Goal: Information Seeking & Learning: Find specific fact

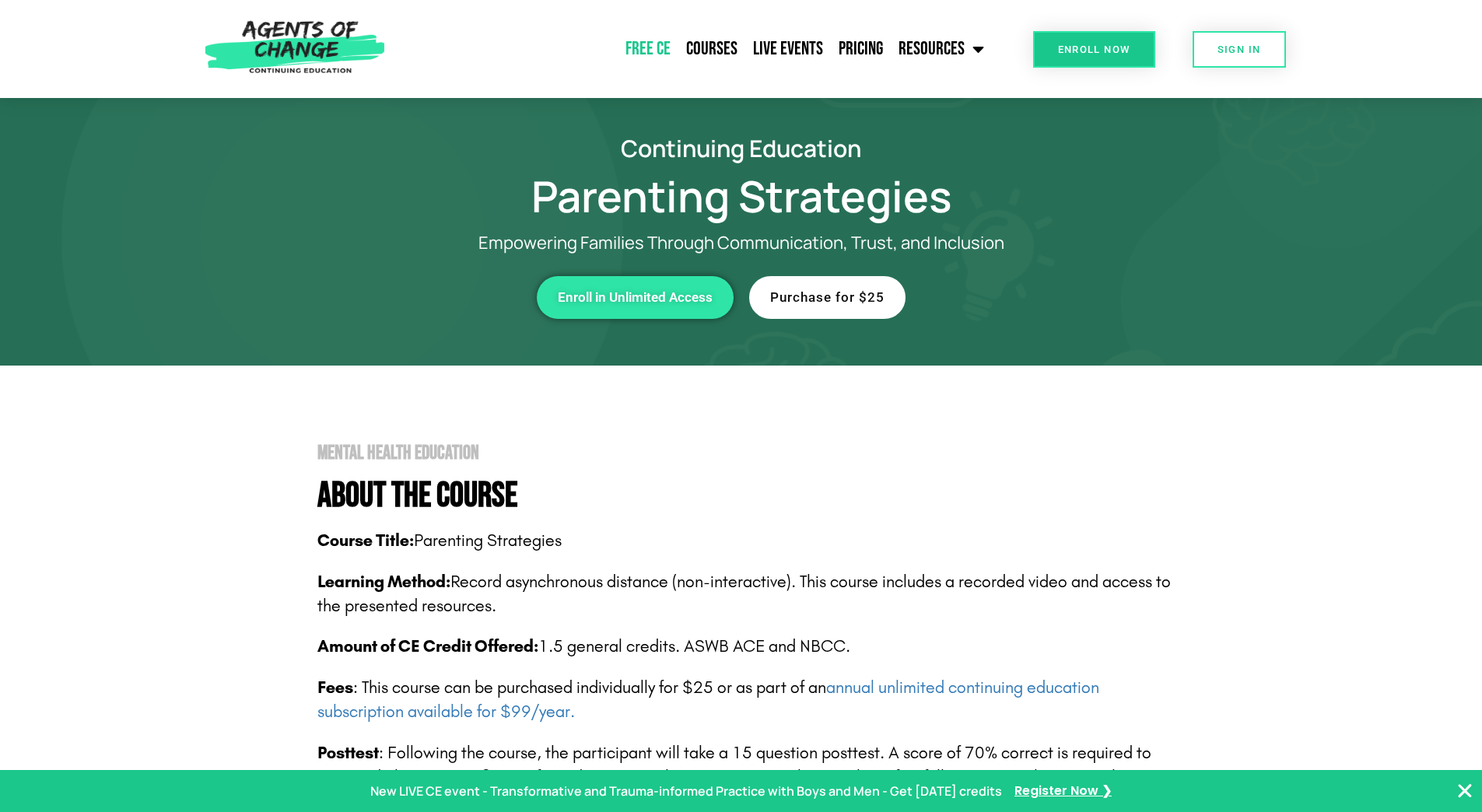
click at [668, 50] on link "Free CE" at bounding box center [648, 49] width 60 height 39
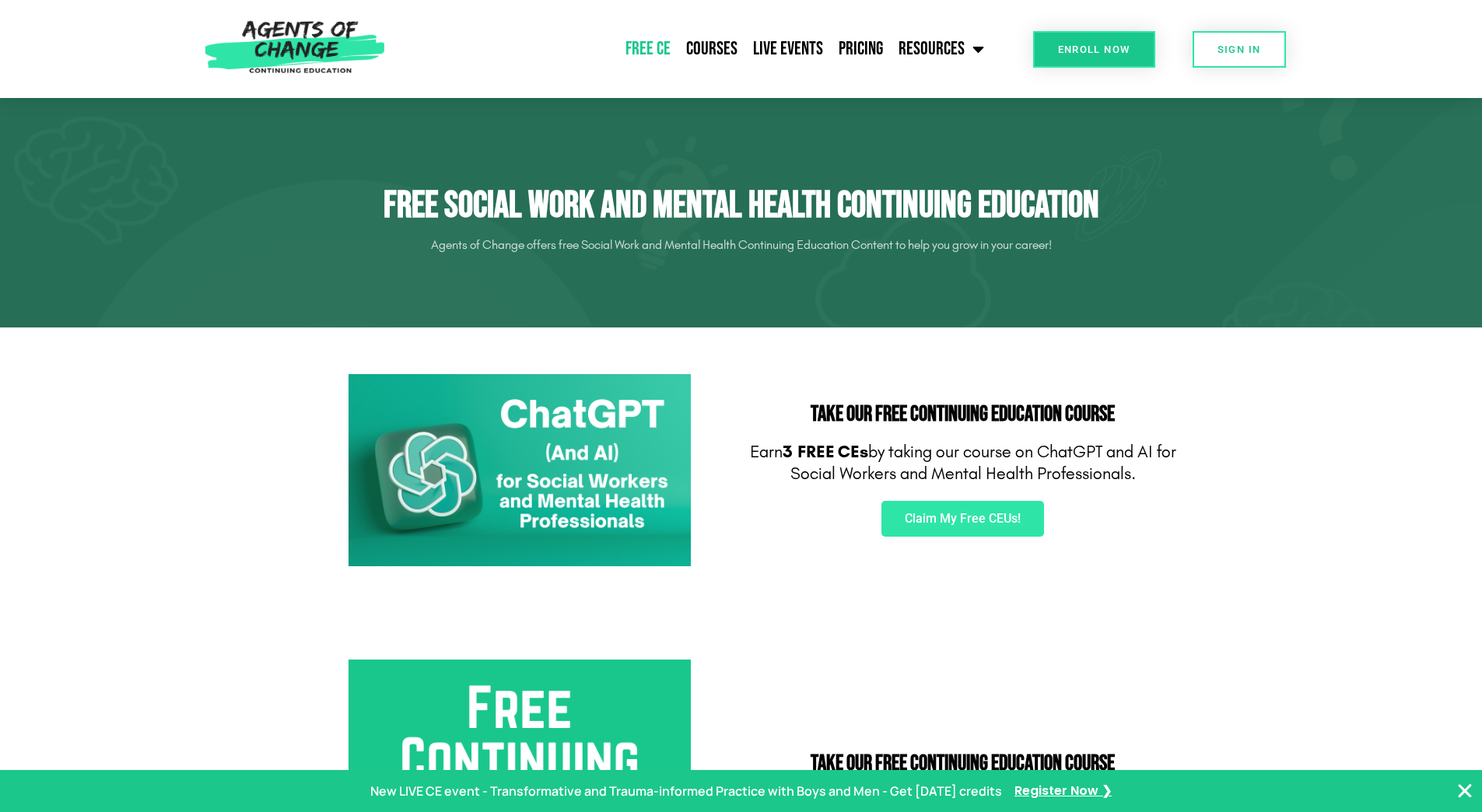
click at [666, 49] on link "Free CE" at bounding box center [648, 49] width 60 height 39
click at [713, 54] on link "Courses" at bounding box center [712, 49] width 67 height 39
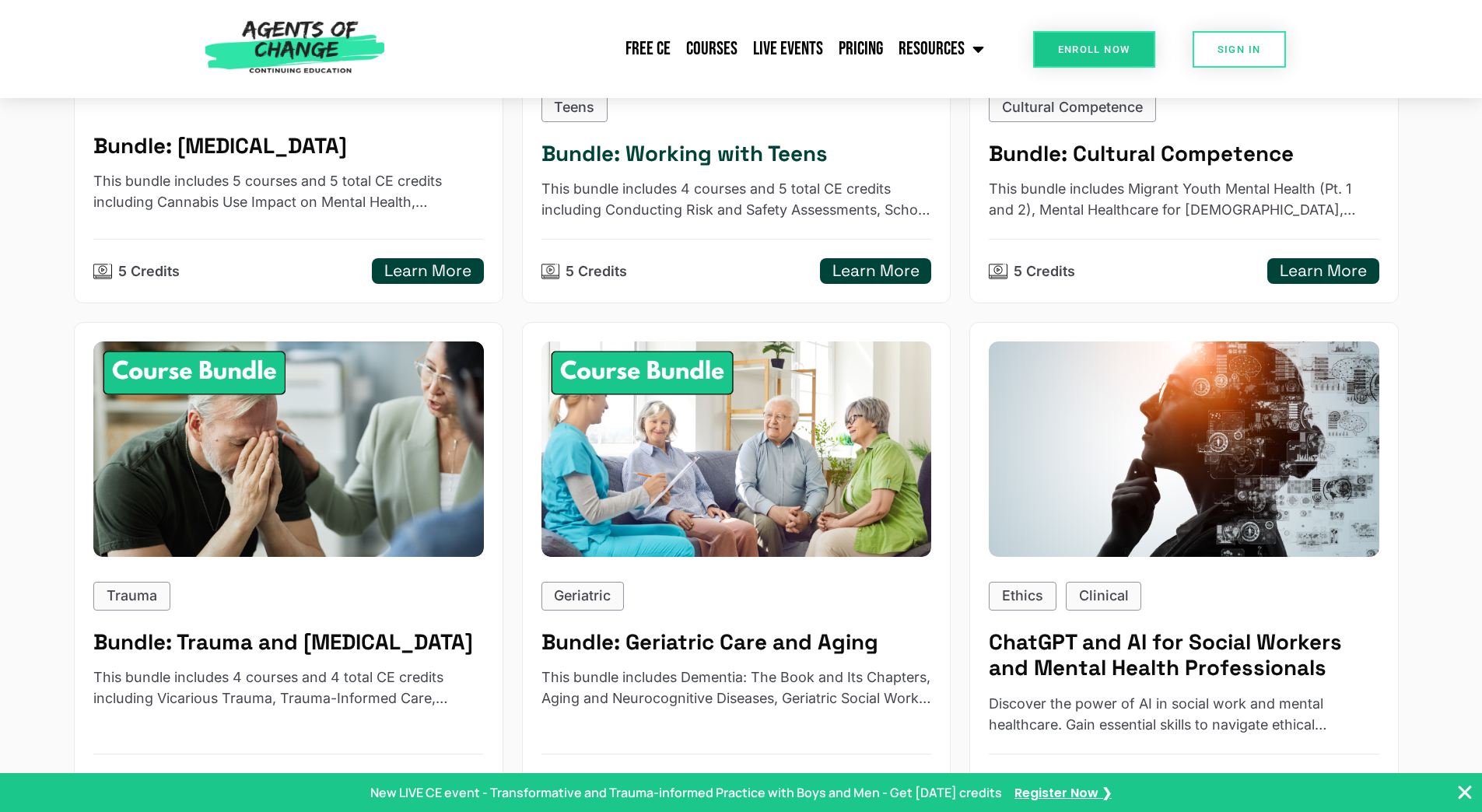
scroll to position [1400, 0]
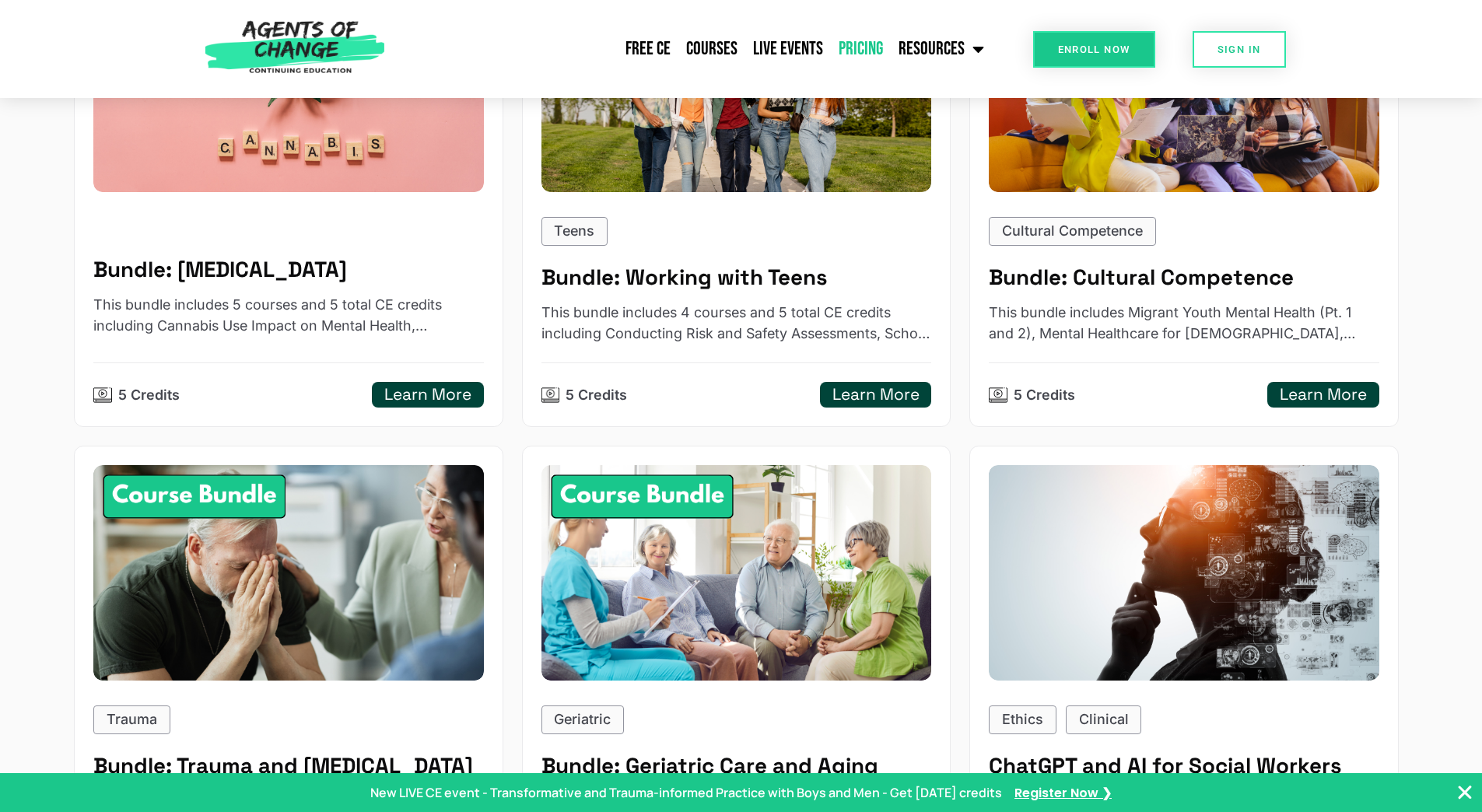
click at [855, 54] on link "Pricing" at bounding box center [861, 49] width 60 height 39
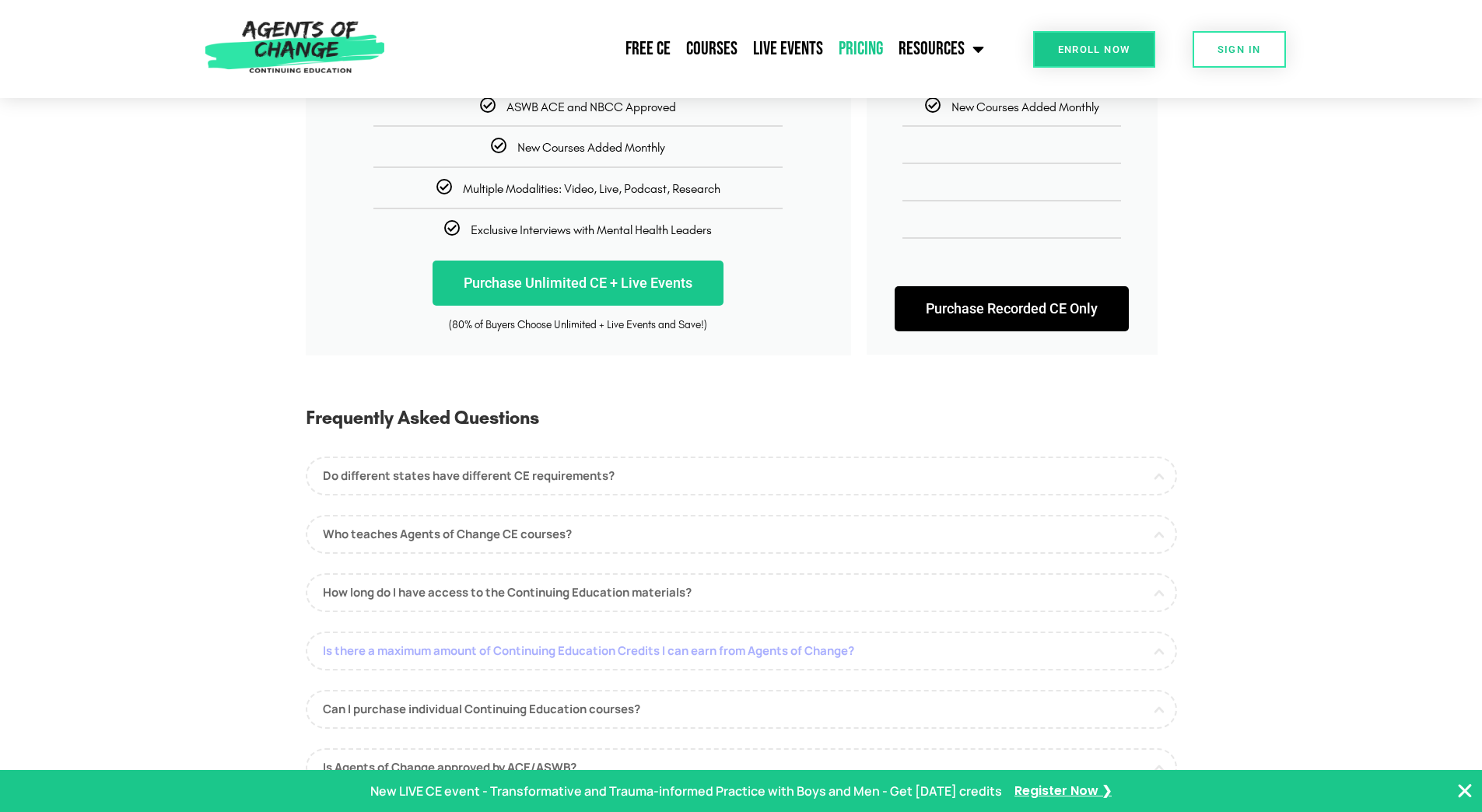
scroll to position [467, 0]
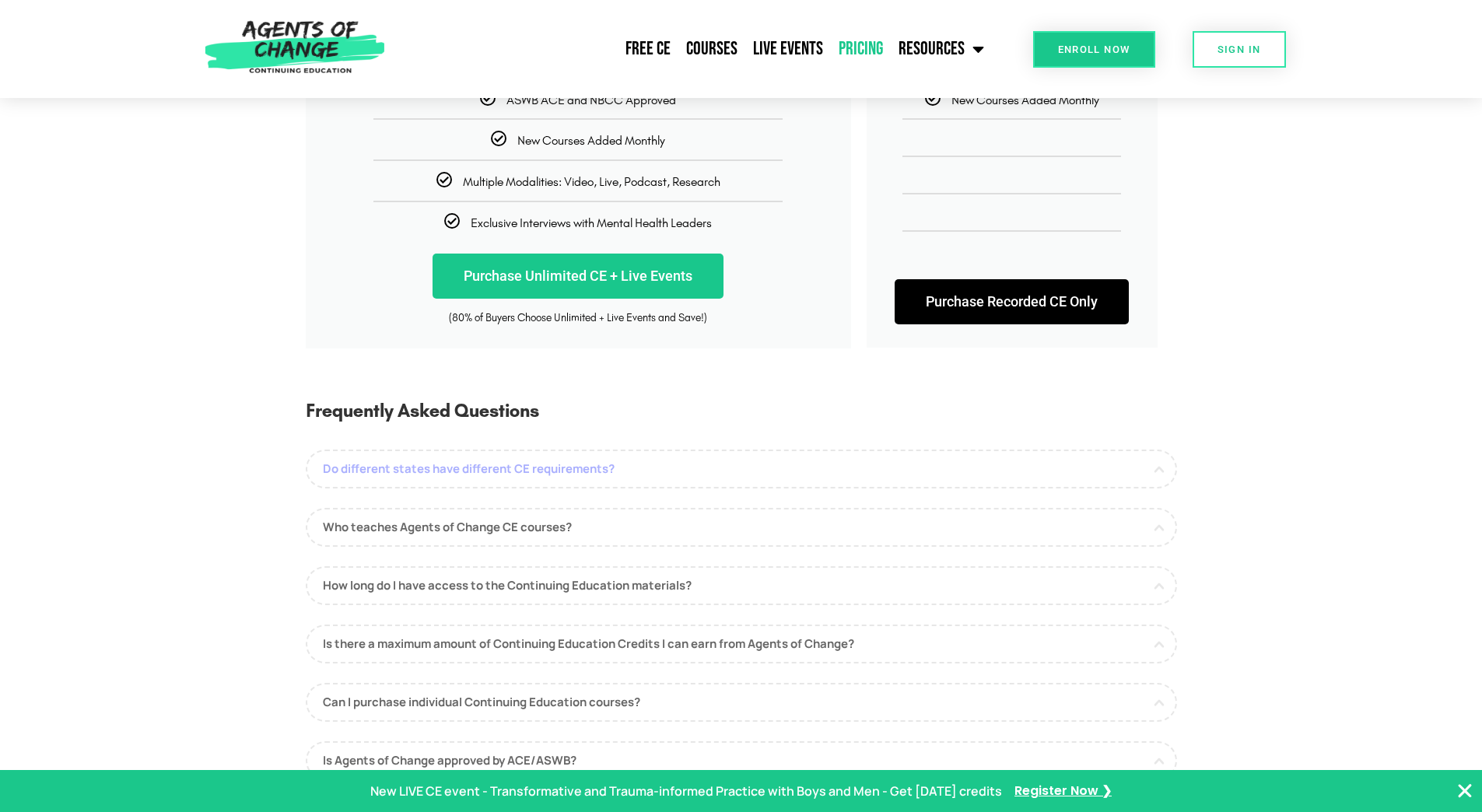
click at [567, 469] on link "Do different states have different CE requirements?" at bounding box center [741, 469] width 872 height 39
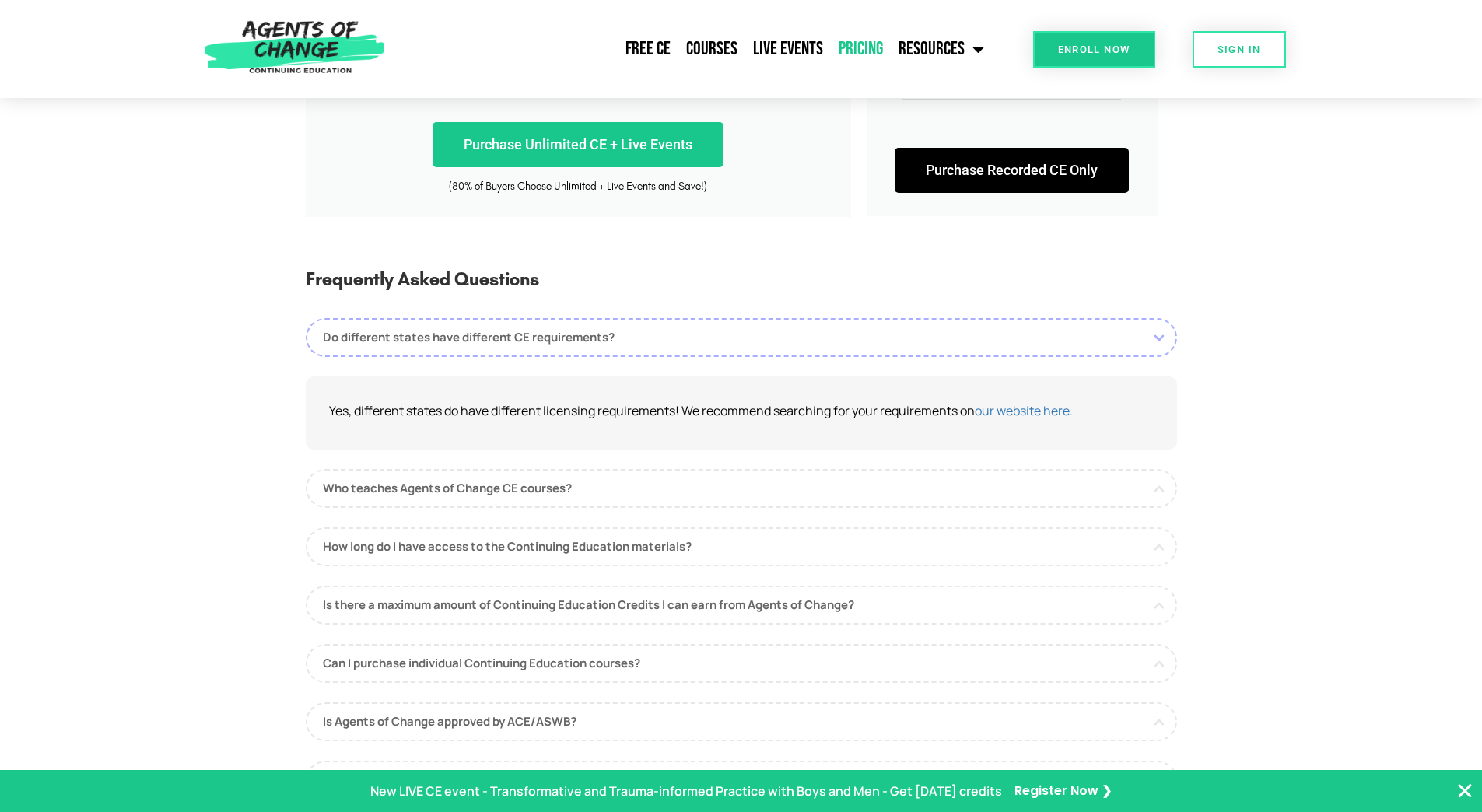
scroll to position [622, 0]
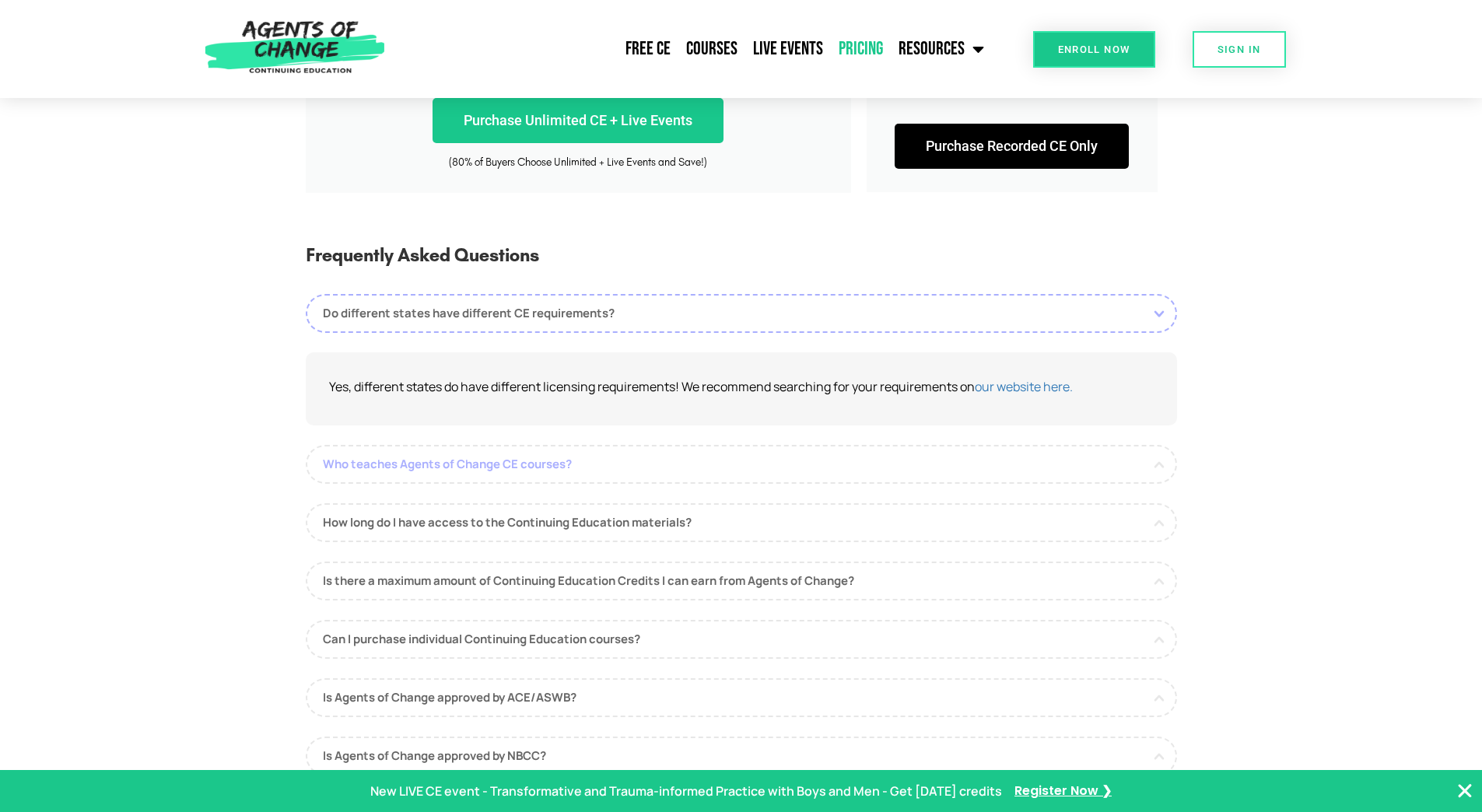
click at [546, 462] on link "Who teaches Agents of Change CE courses?" at bounding box center [741, 465] width 872 height 39
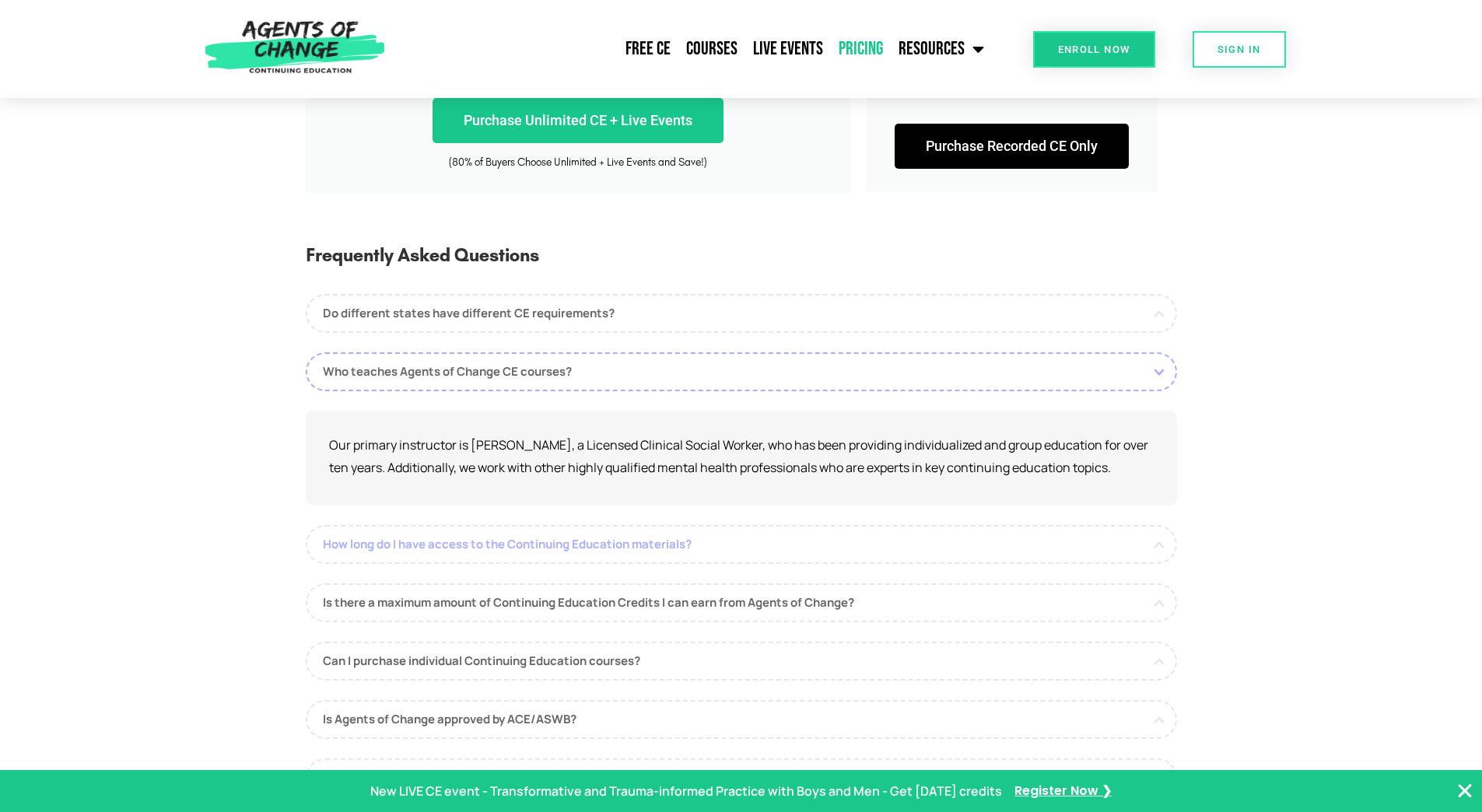
click at [664, 542] on link "How long do I have access to the Continuing Education materials?" at bounding box center [741, 544] width 872 height 39
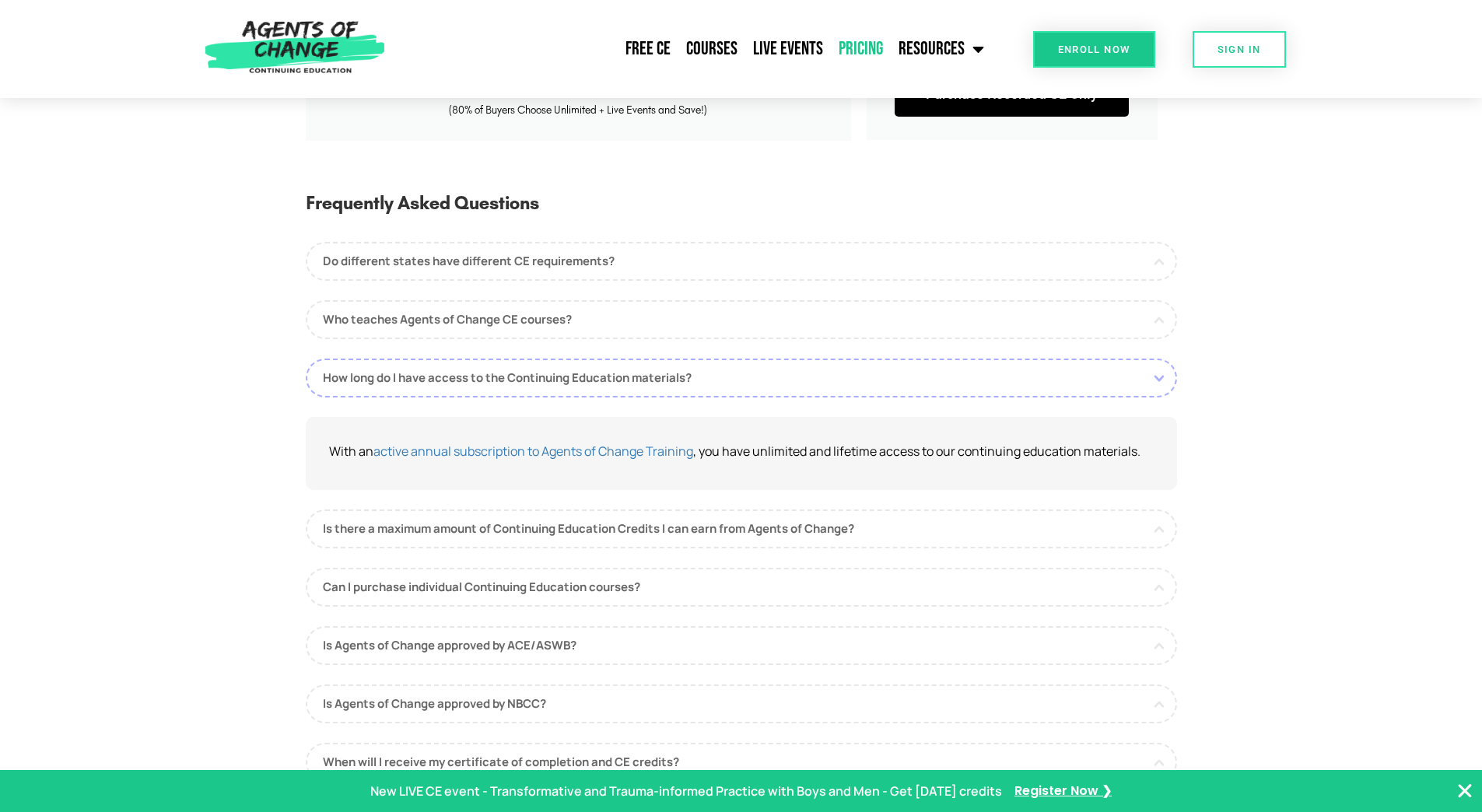
scroll to position [700, 0]
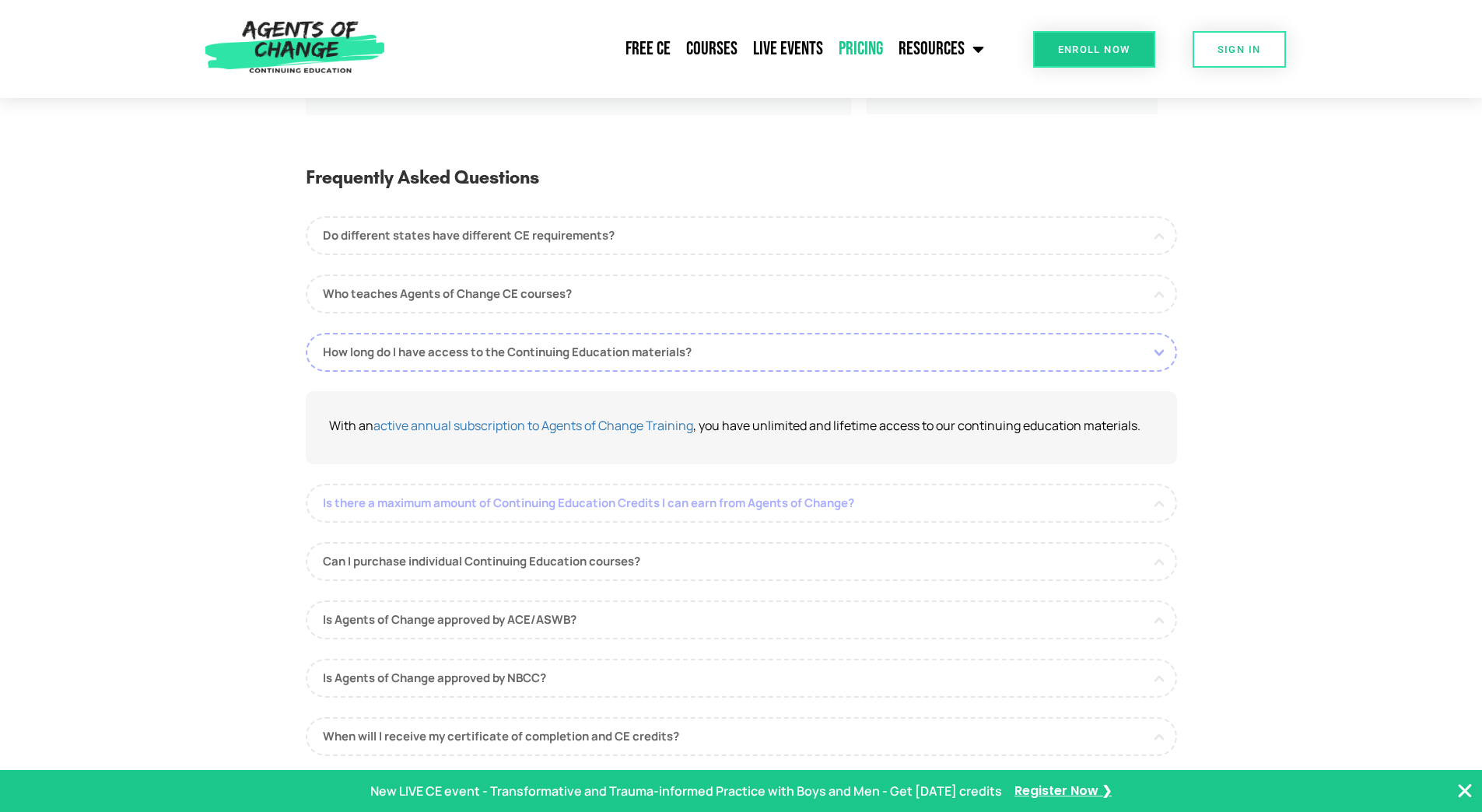
click at [641, 516] on link "Is there a maximum amount of Continuing Education Credits I can earn from Agent…" at bounding box center [741, 503] width 872 height 39
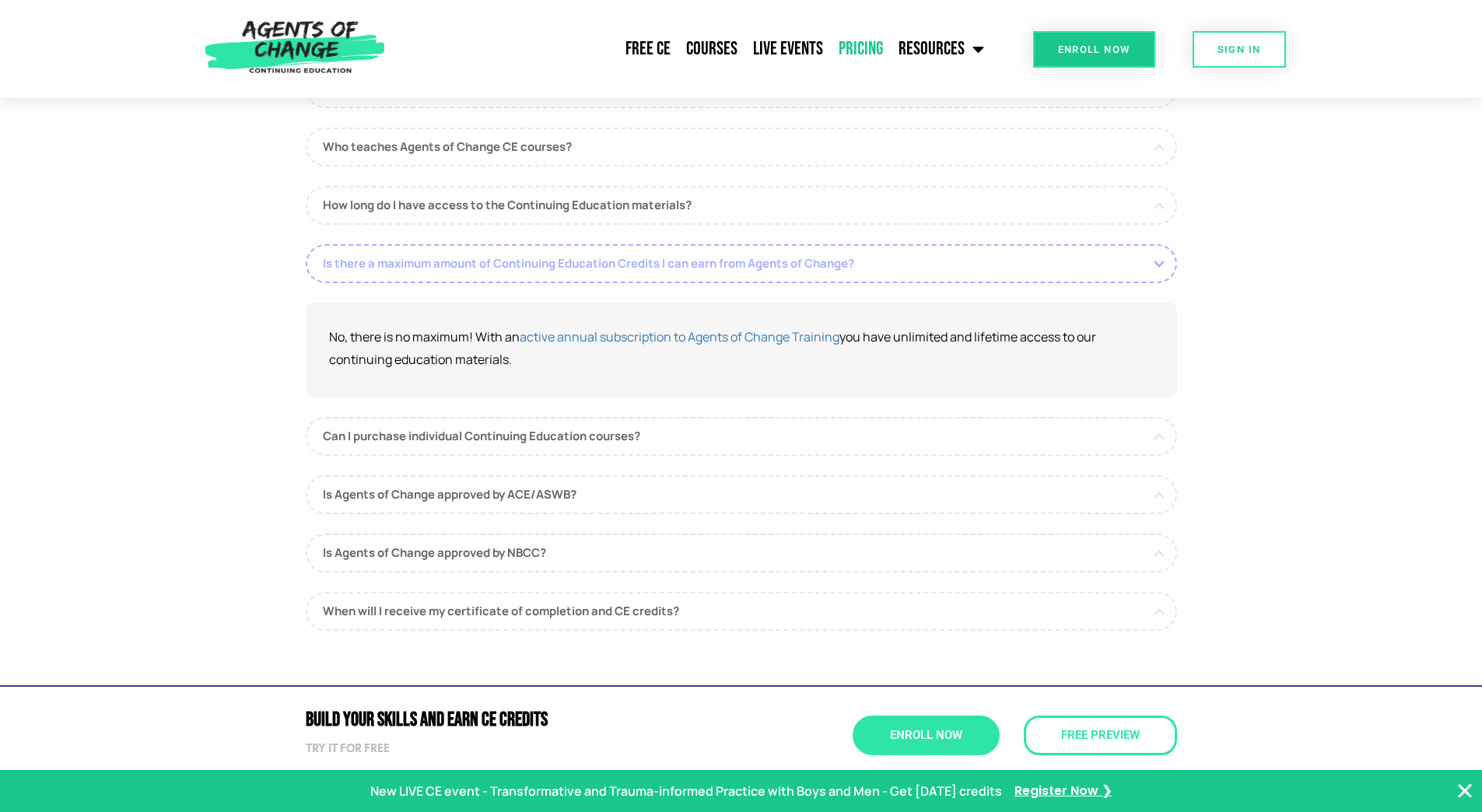
scroll to position [856, 0]
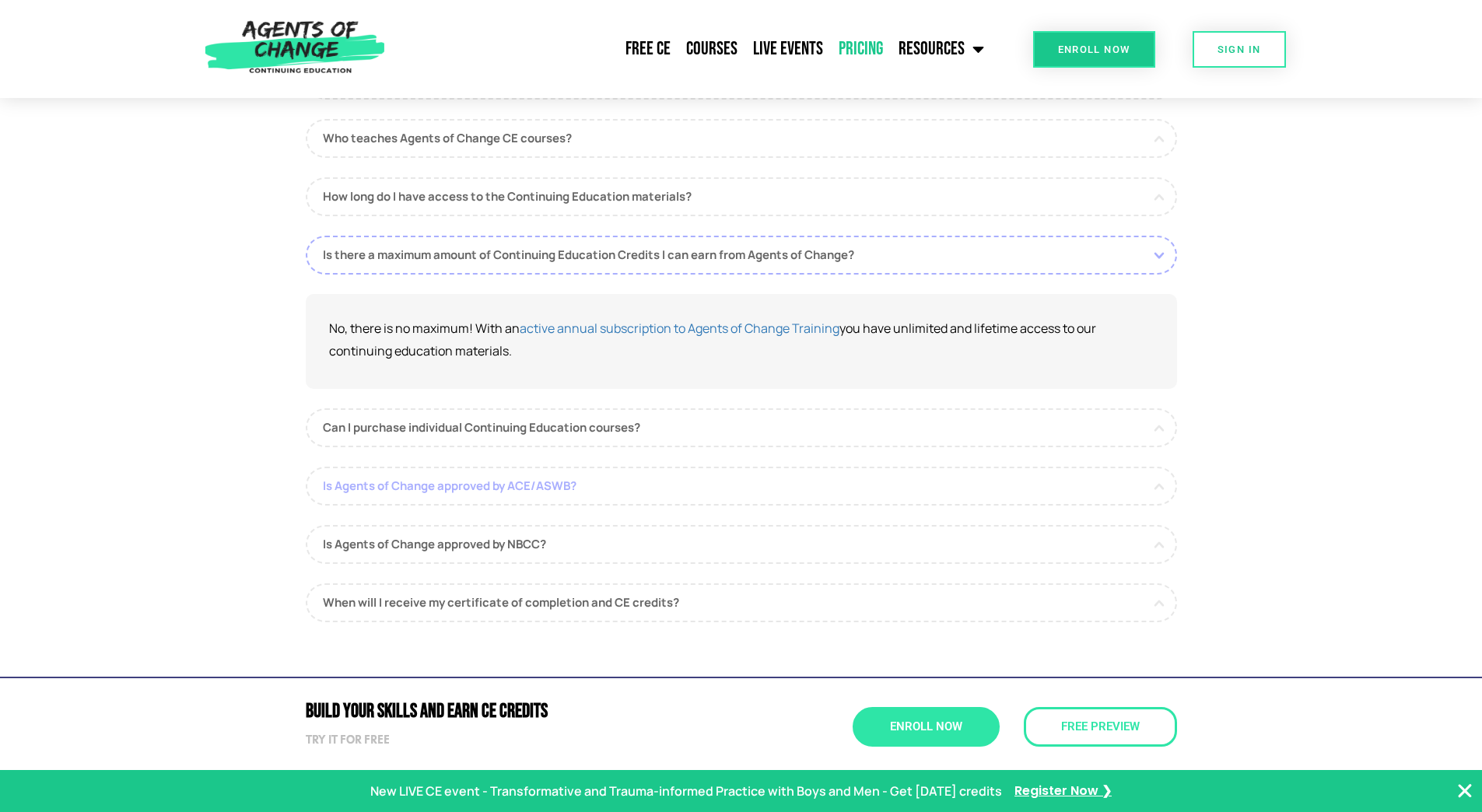
click at [613, 481] on link "Is Agents of Change approved by ACE/ASWB?" at bounding box center [741, 486] width 872 height 39
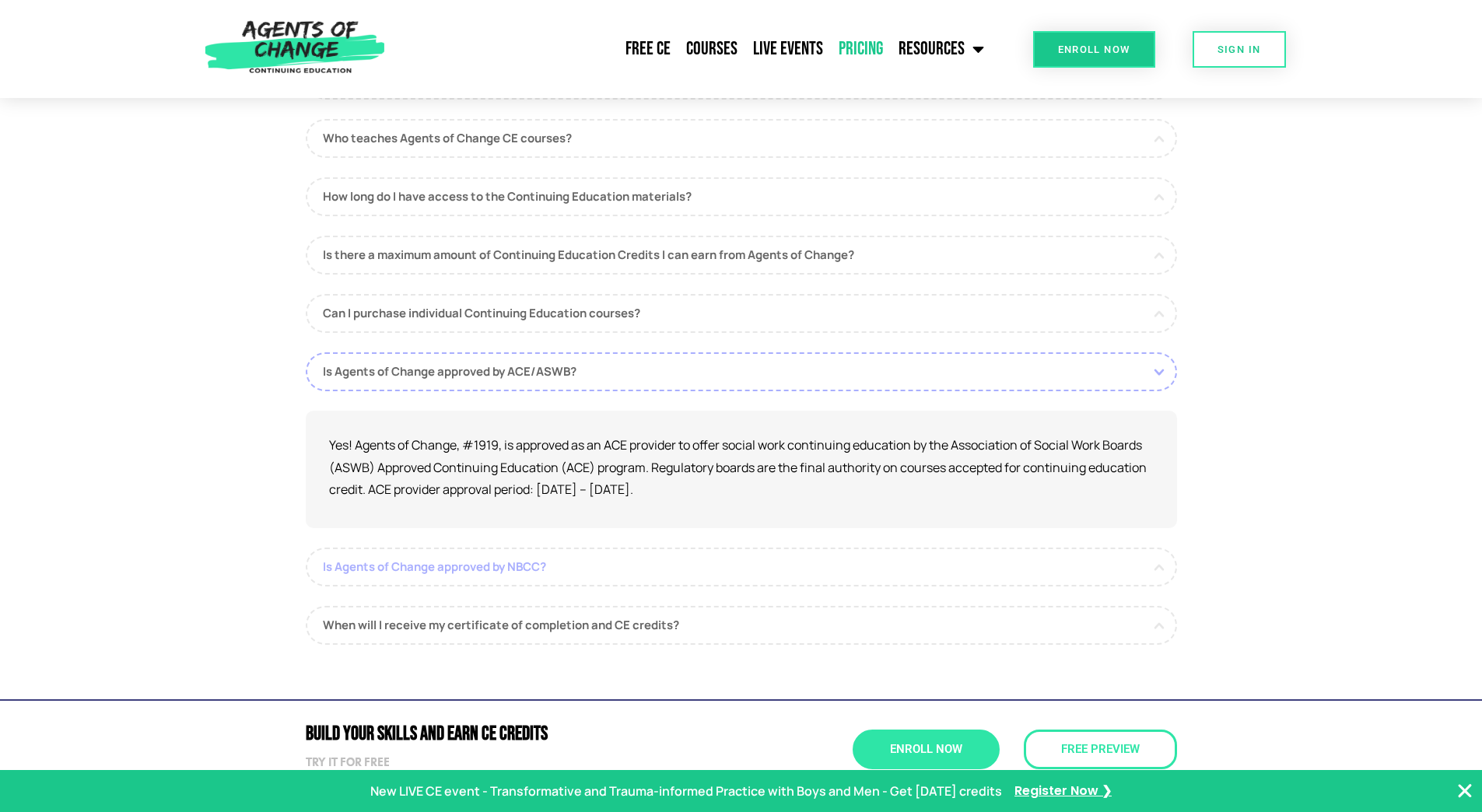
click at [556, 573] on link "Is Agents of Change approved by NBCC?" at bounding box center [741, 567] width 872 height 39
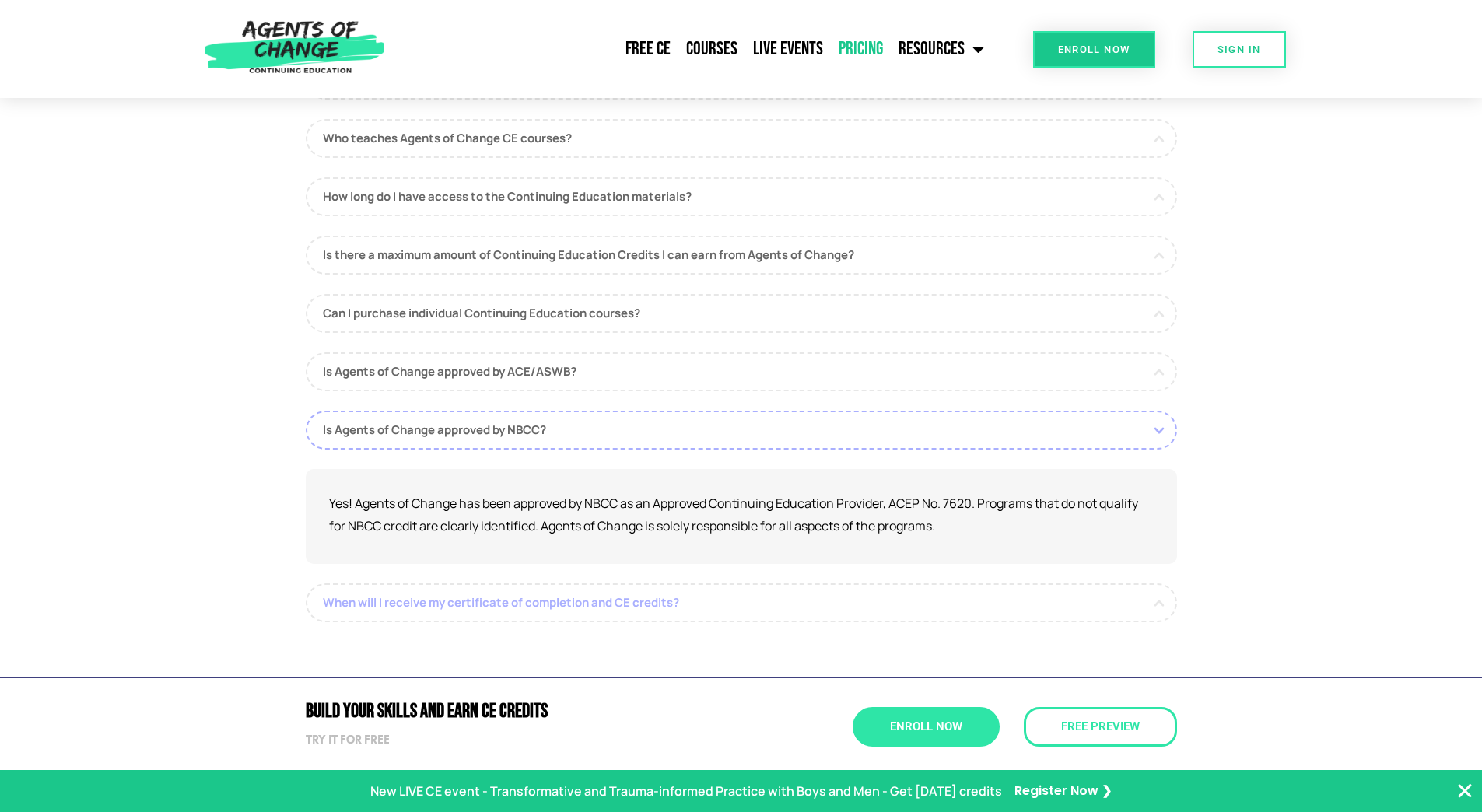
click at [643, 599] on link "When will I receive my certificate of completion and CE credits?" at bounding box center [741, 603] width 872 height 39
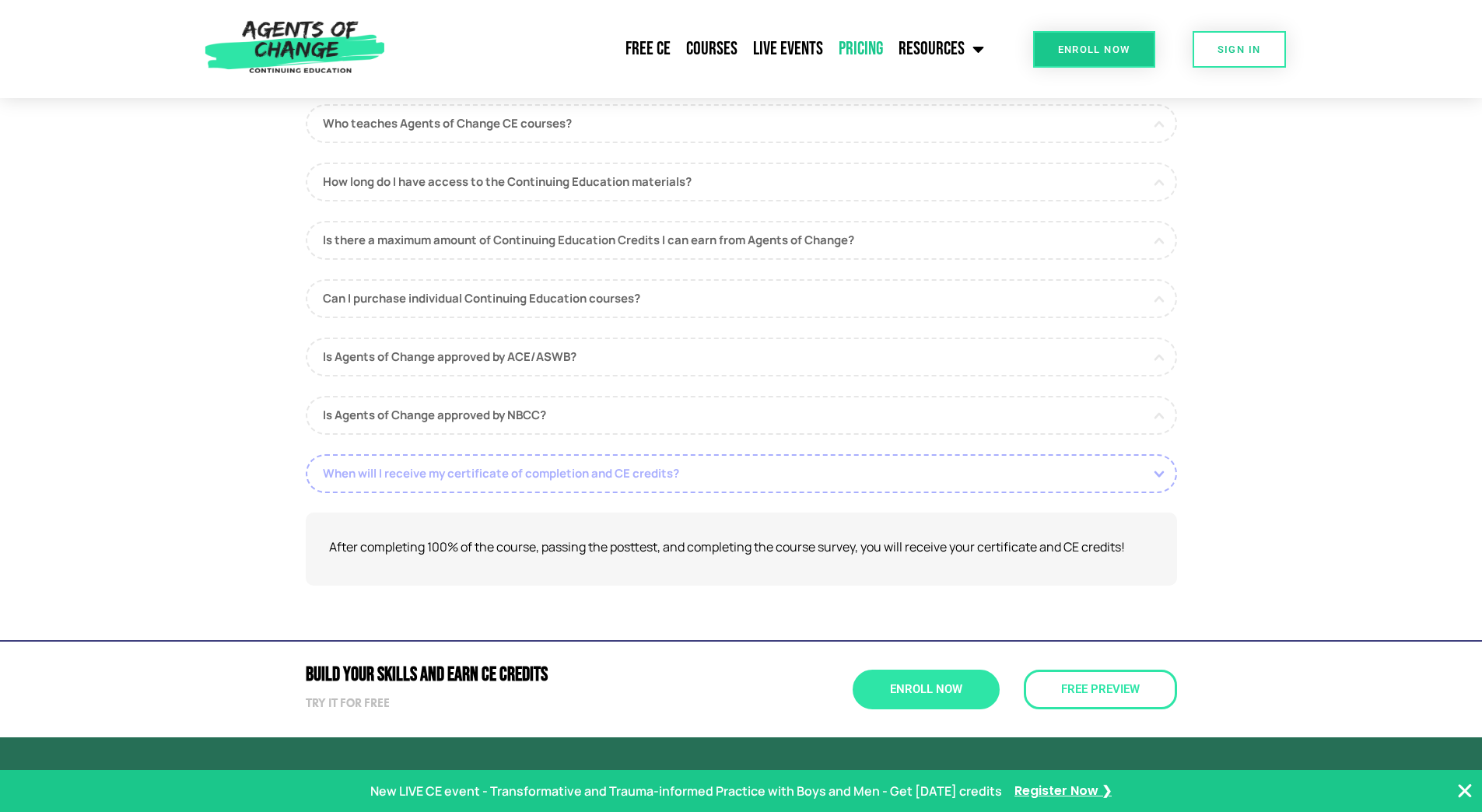
scroll to position [778, 0]
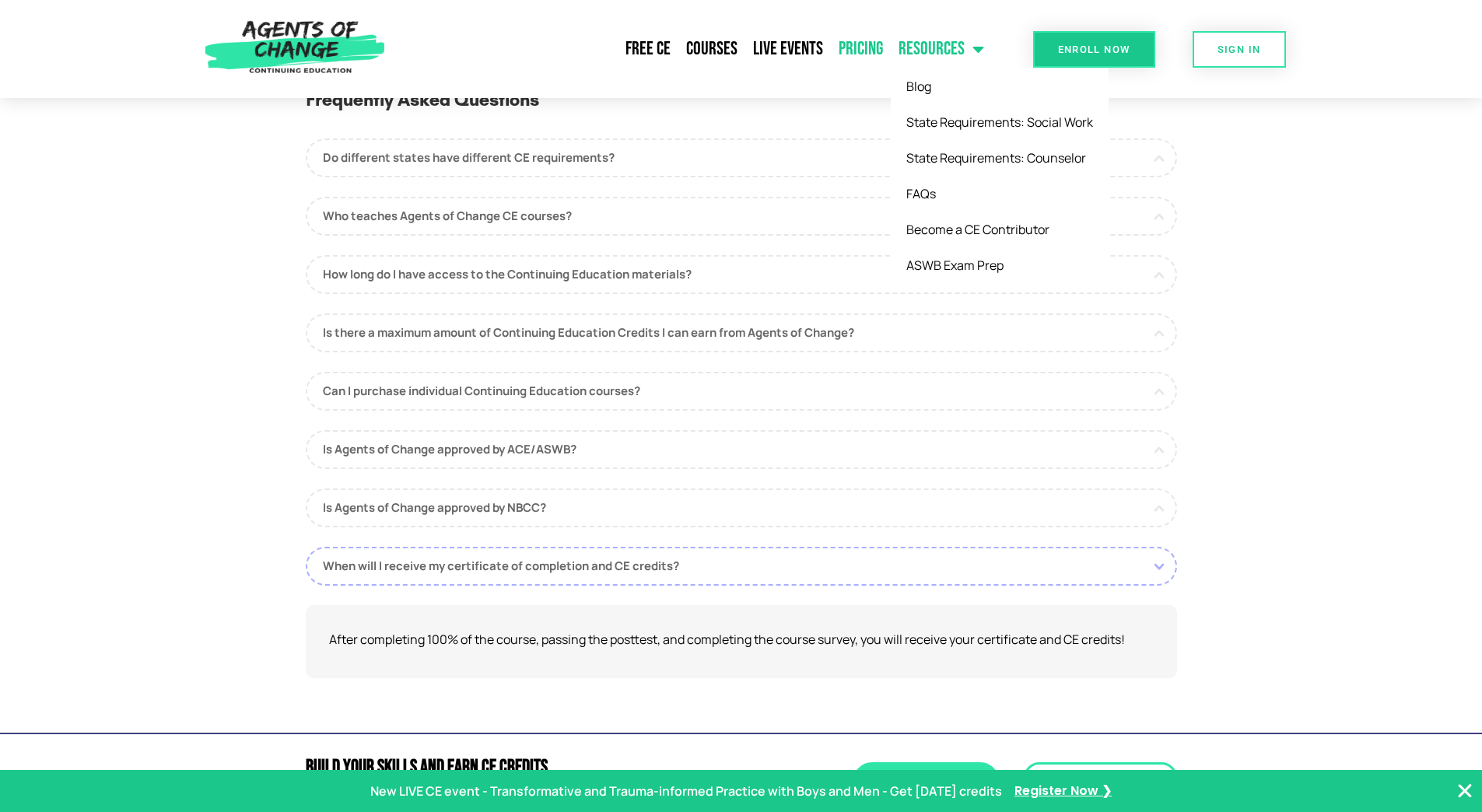
click at [940, 54] on link "Resources" at bounding box center [941, 49] width 101 height 39
click at [939, 45] on link "Resources" at bounding box center [941, 49] width 101 height 39
click at [958, 156] on link "State Requirements: Counselor" at bounding box center [1000, 157] width 218 height 36
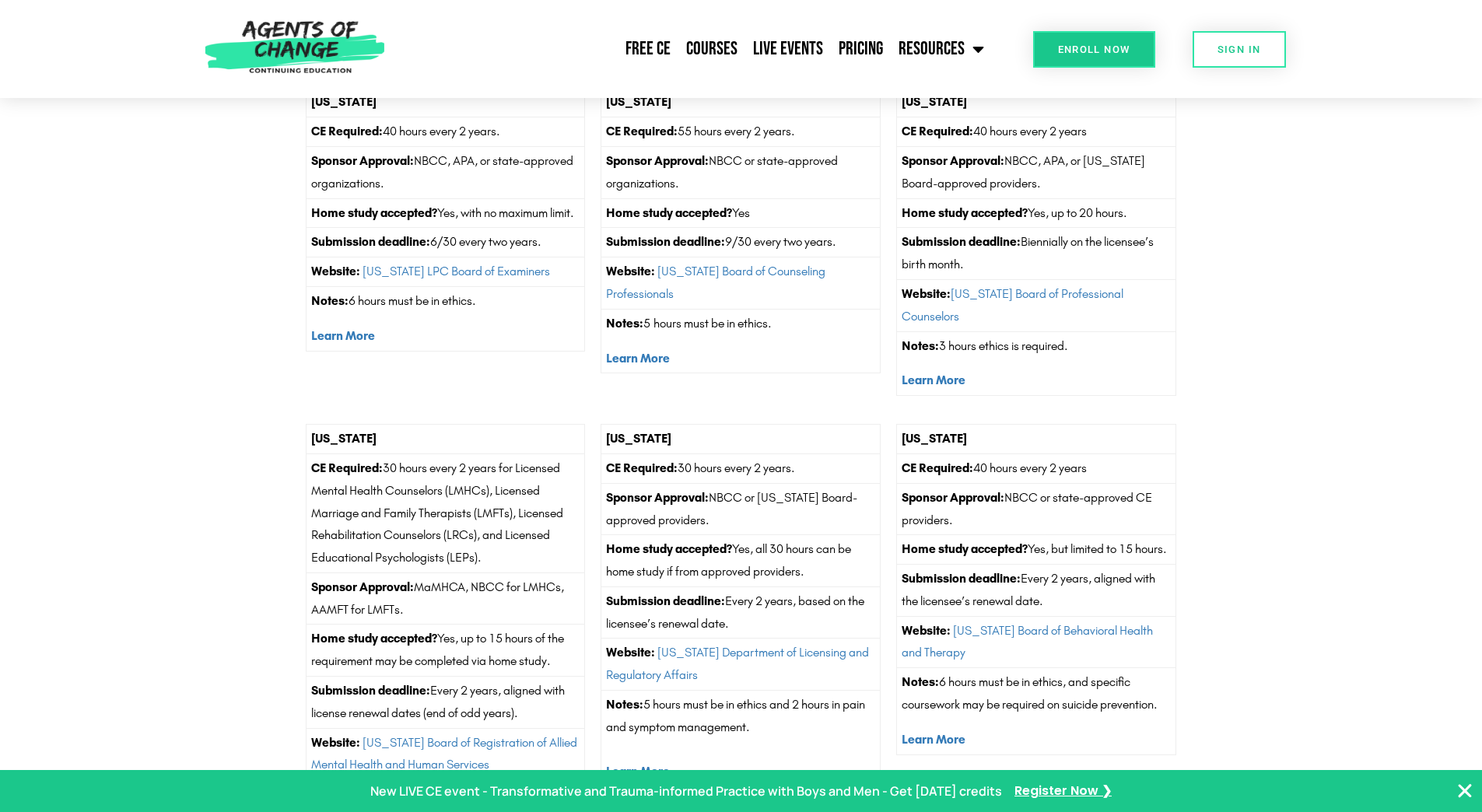
scroll to position [2567, 0]
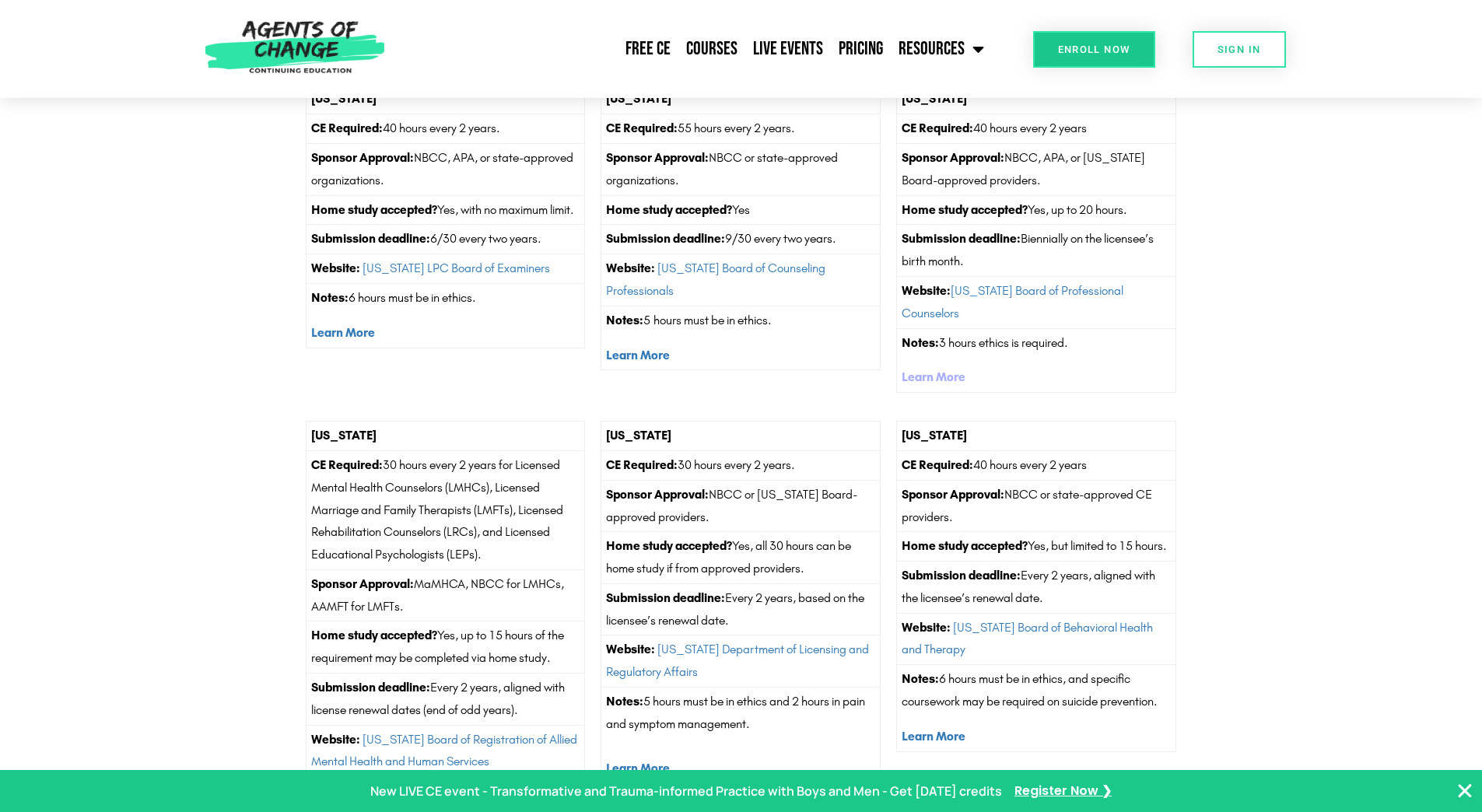
click at [941, 384] on strong "Learn More" at bounding box center [934, 377] width 64 height 15
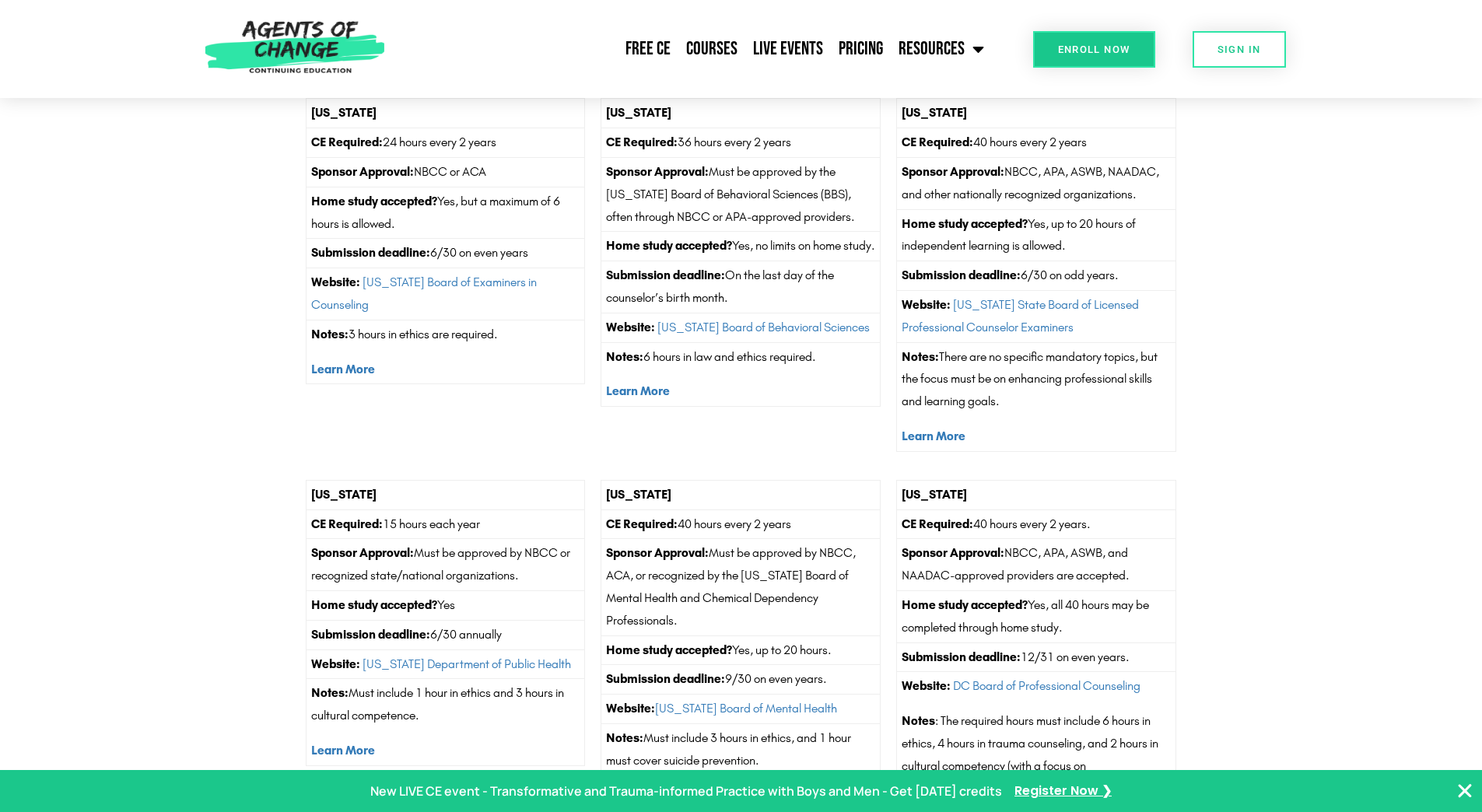
scroll to position [0, 0]
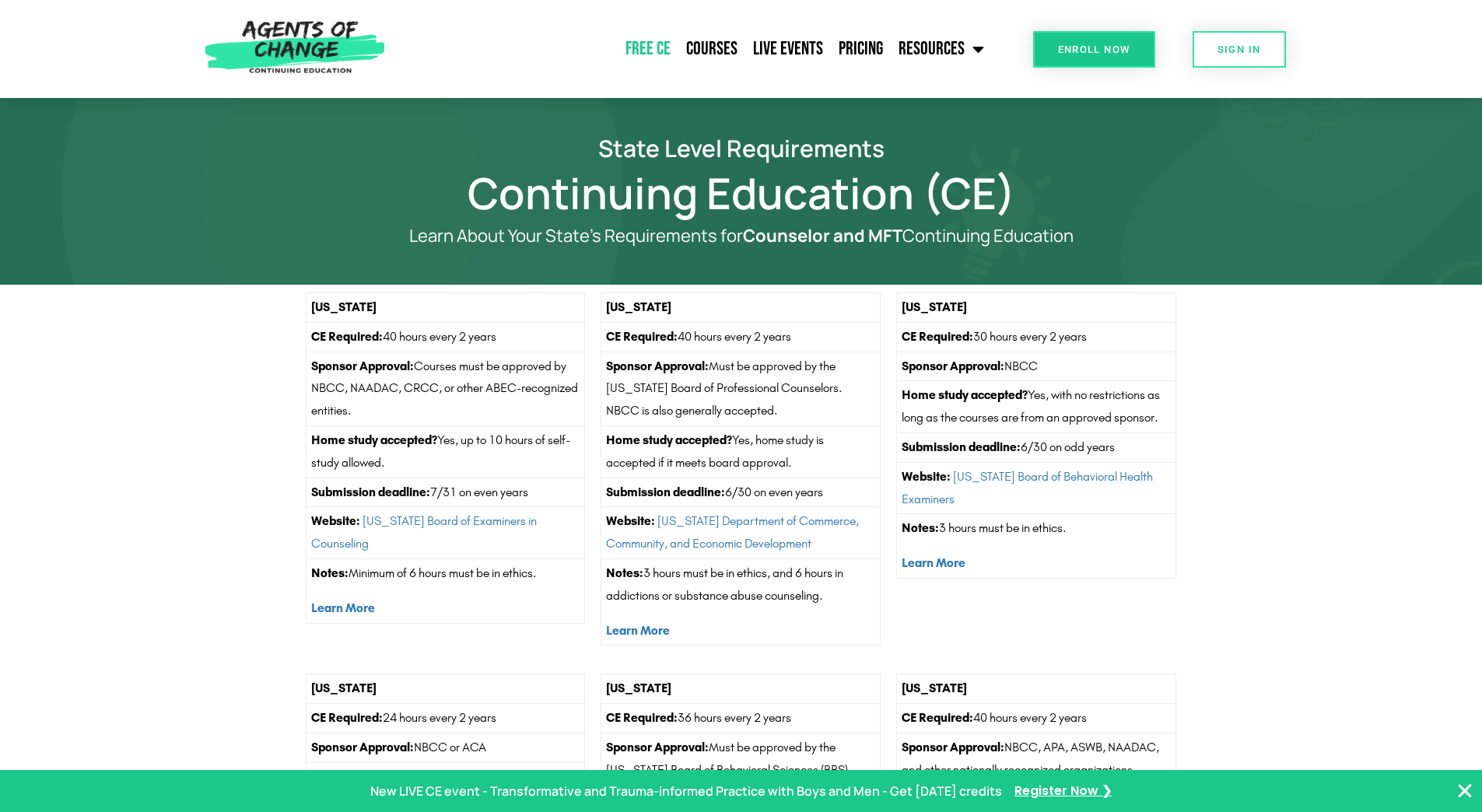
click at [666, 59] on link "Free CE" at bounding box center [648, 49] width 60 height 39
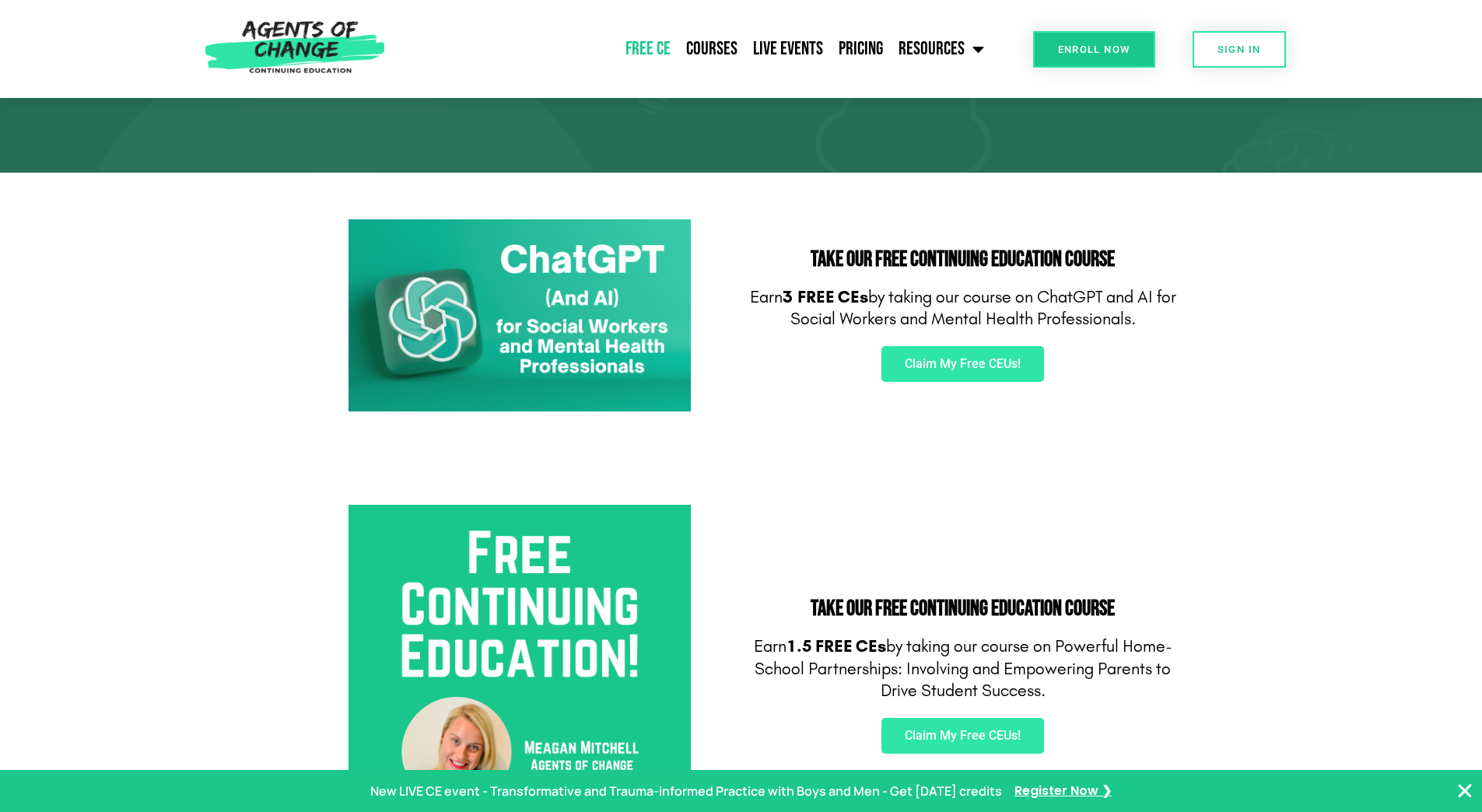
scroll to position [156, 0]
